Goal: Transaction & Acquisition: Purchase product/service

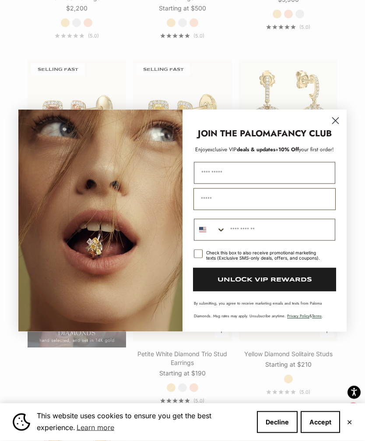
scroll to position [627, 0]
click at [333, 121] on circle "Close dialog" at bounding box center [335, 120] width 14 height 14
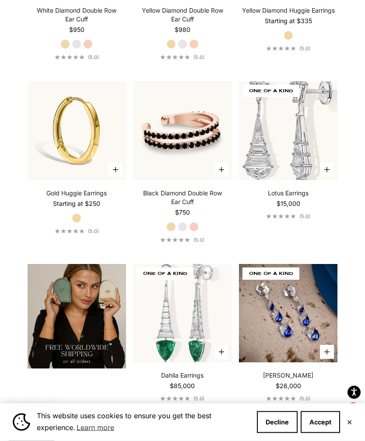
scroll to position [1698, 0]
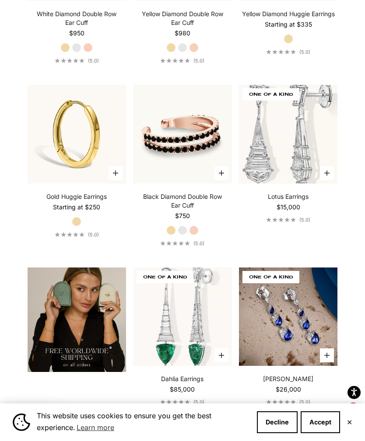
click at [51, 177] on img at bounding box center [76, 134] width 108 height 108
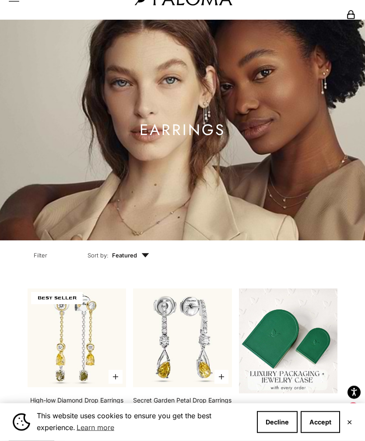
scroll to position [0, 0]
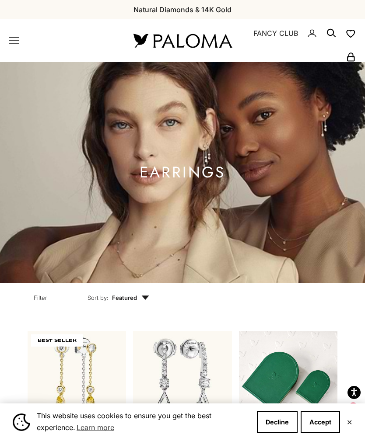
click at [16, 51] on x-header "Paloma Diamonds Open navigation menu Open search NEW ARRIVALS By Category Categ…" at bounding box center [182, 40] width 365 height 43
click at [14, 41] on icon "Primary navigation" at bounding box center [14, 41] width 10 height 6
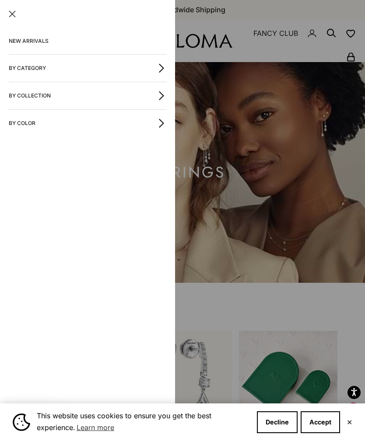
click at [26, 68] on button "By Category" at bounding box center [87, 68] width 157 height 27
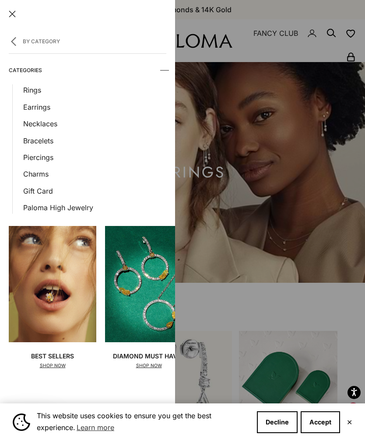
click at [35, 94] on link "Rings" at bounding box center [94, 89] width 143 height 11
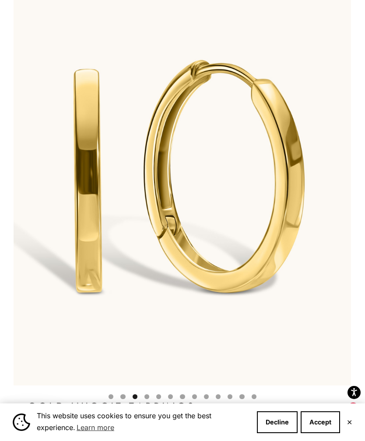
scroll to position [0, 697]
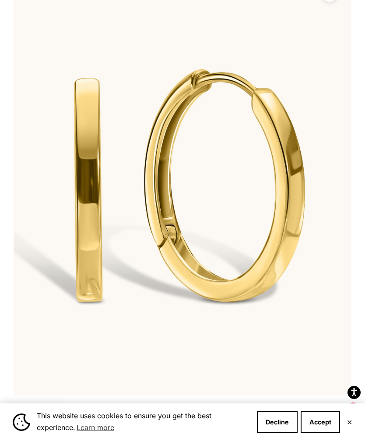
click at [289, 433] on button "Decline" at bounding box center [277, 422] width 41 height 22
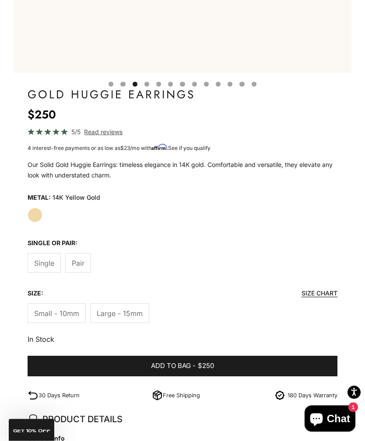
scroll to position [407, 0]
click at [77, 262] on span "Pair" at bounding box center [78, 263] width 13 height 11
click at [114, 313] on span "Large - 15mm" at bounding box center [120, 313] width 46 height 11
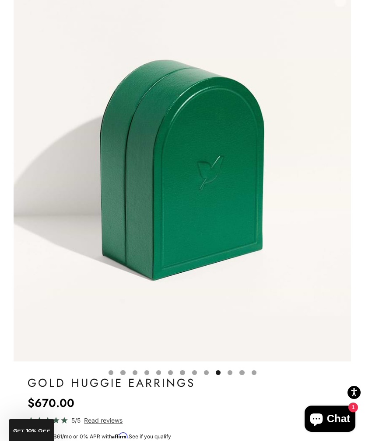
scroll to position [0, 3136]
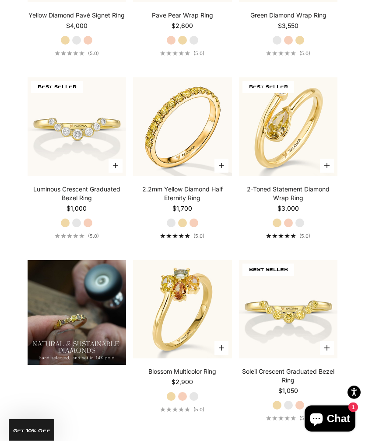
scroll to position [601, 0]
click at [42, 139] on img at bounding box center [76, 127] width 108 height 108
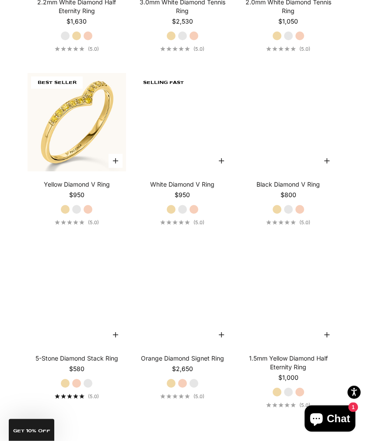
scroll to position [2231, 0]
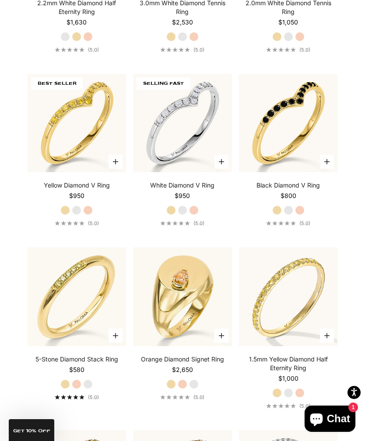
click at [179, 168] on img at bounding box center [182, 123] width 108 height 108
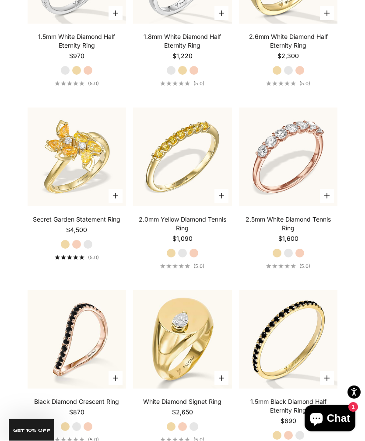
scroll to position [3102, 0]
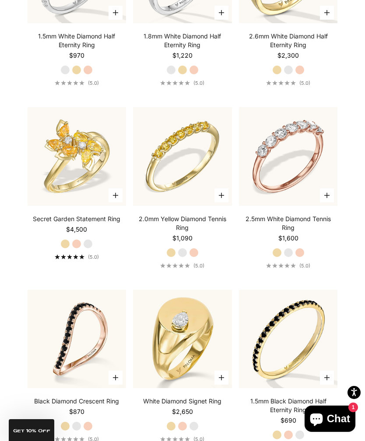
click at [182, 258] on label "White Gold" at bounding box center [183, 253] width 10 height 10
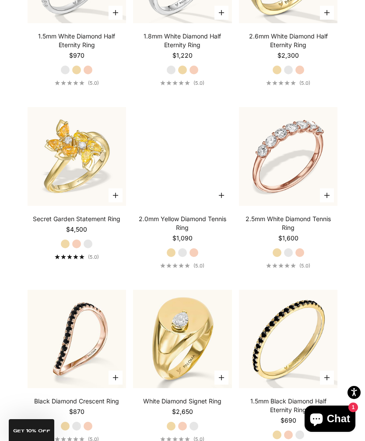
click at [167, 258] on label "Yellow Gold" at bounding box center [171, 253] width 10 height 10
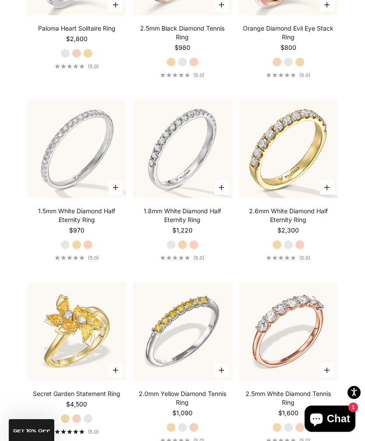
scroll to position [2924, 0]
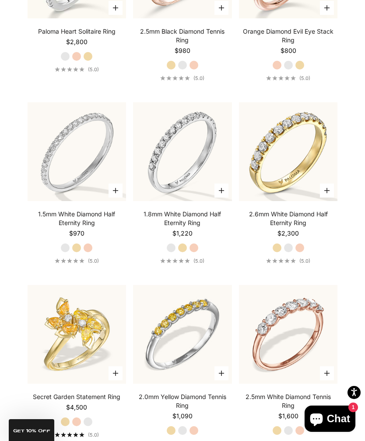
click at [183, 253] on label "Yellow Gold" at bounding box center [183, 248] width 10 height 10
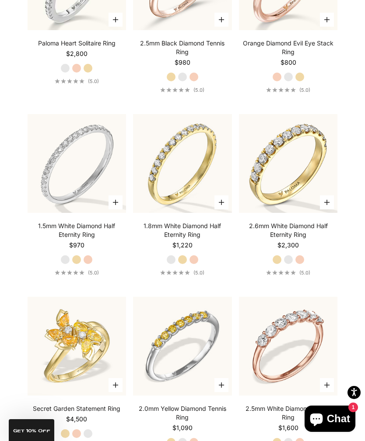
scroll to position [2911, 0]
click at [194, 210] on img at bounding box center [182, 164] width 108 height 108
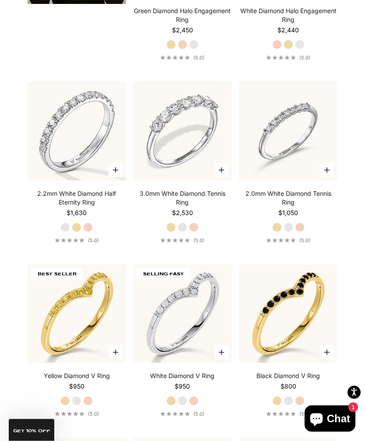
scroll to position [2040, 0]
click at [47, 141] on img at bounding box center [76, 131] width 108 height 108
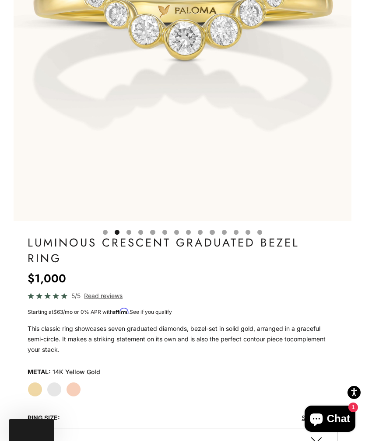
scroll to position [0, 28]
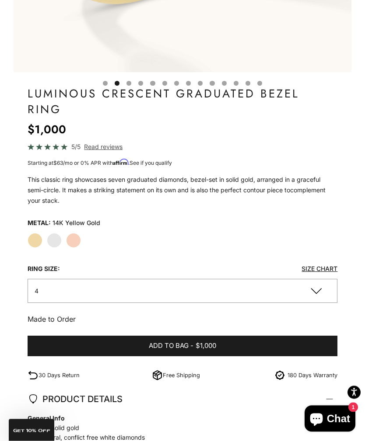
click at [297, 295] on button "4" at bounding box center [183, 291] width 310 height 24
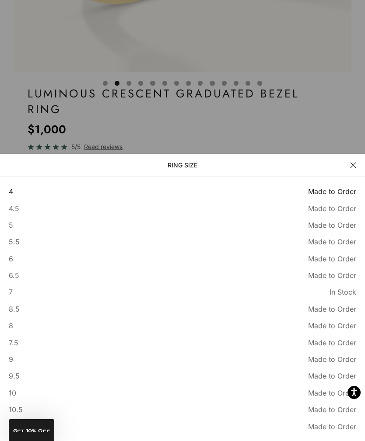
click at [344, 171] on div at bounding box center [182, 220] width 365 height 441
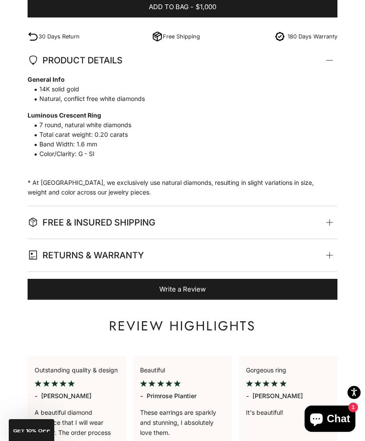
scroll to position [745, 0]
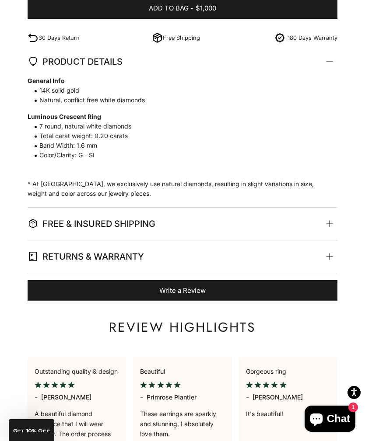
click at [302, 253] on span "RETURNS & WARRANTY" at bounding box center [180, 256] width 304 height 32
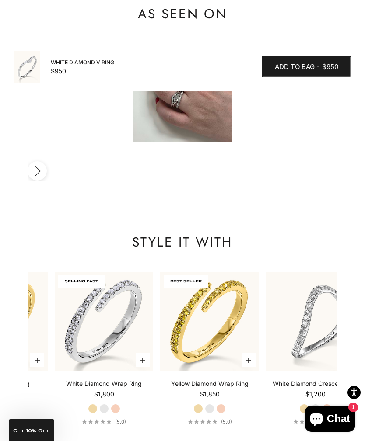
scroll to position [1318, 0]
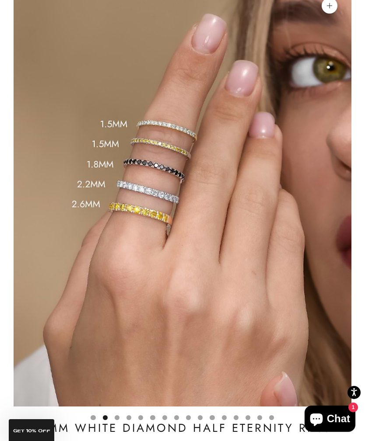
scroll to position [70, 0]
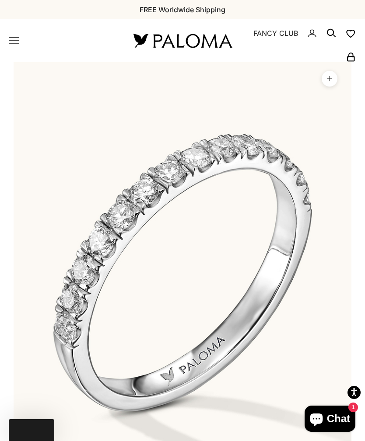
scroll to position [250, 0]
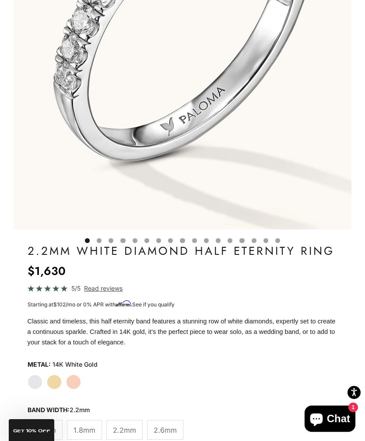
click at [53, 387] on label "Yellow Gold" at bounding box center [54, 382] width 15 height 15
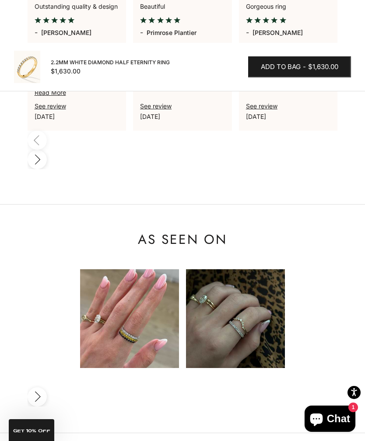
scroll to position [1220, 0]
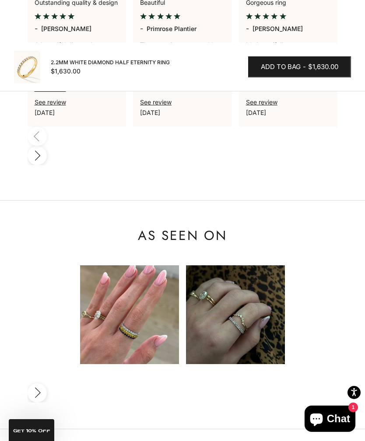
click at [99, 272] on img at bounding box center [129, 314] width 99 height 99
click at [103, 265] on img at bounding box center [129, 314] width 99 height 99
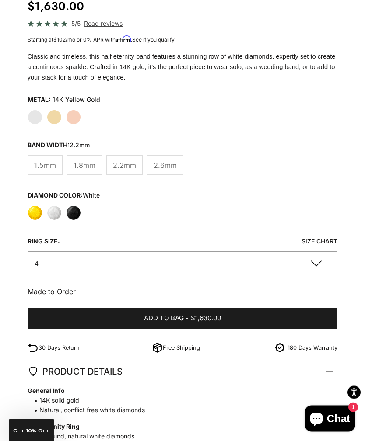
scroll to position [515, 0]
click at [262, 315] on button "Add to bag - $1,630.00" at bounding box center [183, 318] width 310 height 21
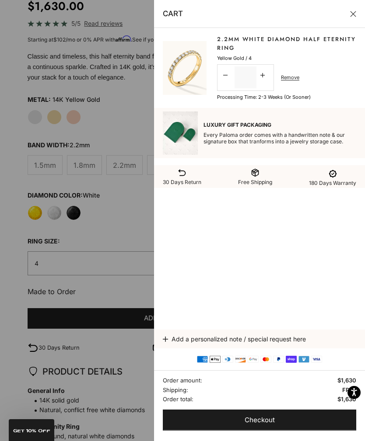
click at [293, 77] on link "Remove" at bounding box center [290, 77] width 18 height 8
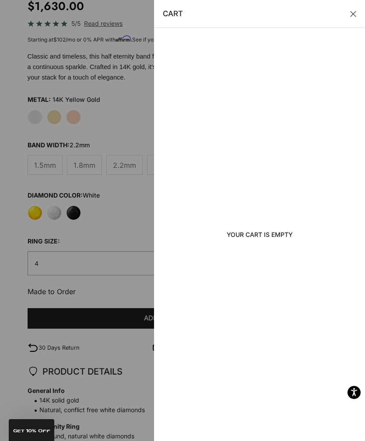
click at [353, 13] on button "Close" at bounding box center [353, 14] width 6 height 6
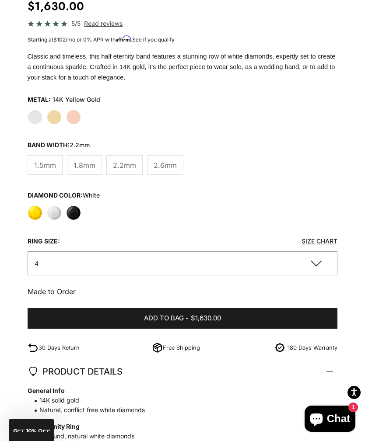
click at [160, 266] on button "4" at bounding box center [183, 263] width 310 height 24
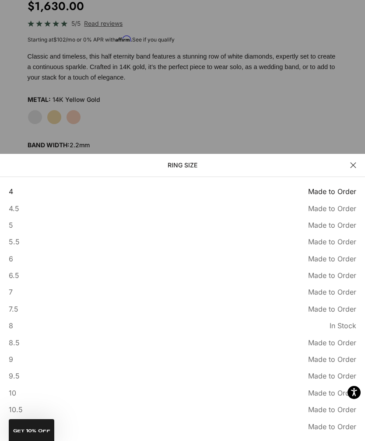
click at [165, 214] on button "4.5 Made to Order Sold out" at bounding box center [182, 208] width 347 height 11
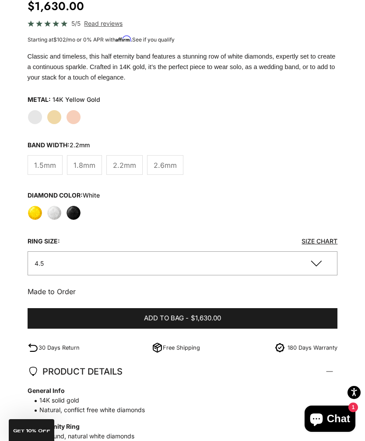
click at [217, 316] on span "$1,630.00" at bounding box center [206, 318] width 30 height 11
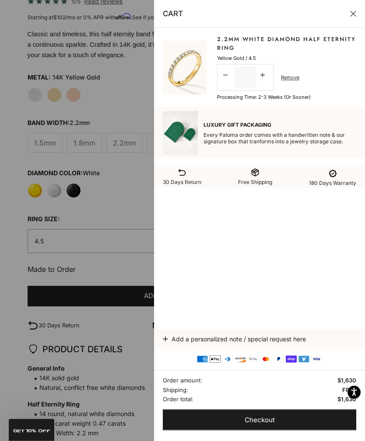
scroll to position [537, 0]
click at [290, 348] on button "Add a personalized note / special request here" at bounding box center [259, 339] width 193 height 19
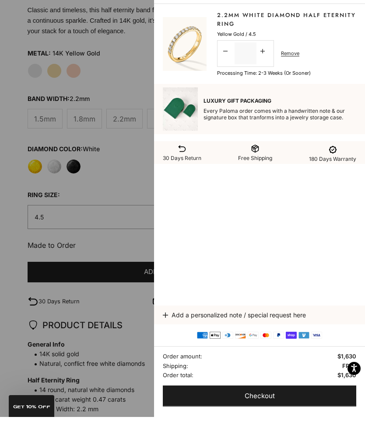
scroll to position [565, 0]
